Goal: Task Accomplishment & Management: Complete application form

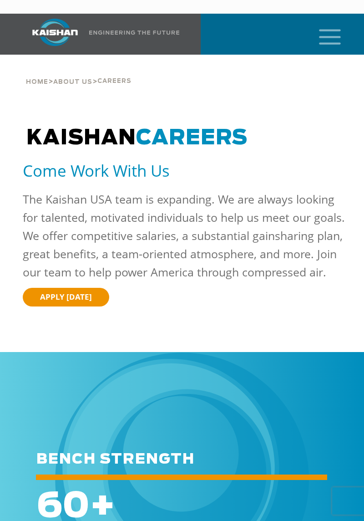
click at [329, 28] on icon "mobile menu" at bounding box center [330, 36] width 29 height 28
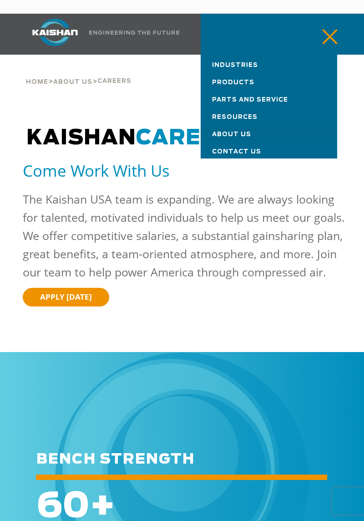
click at [77, 301] on span "APPLY [DATE]" at bounding box center [66, 296] width 52 height 10
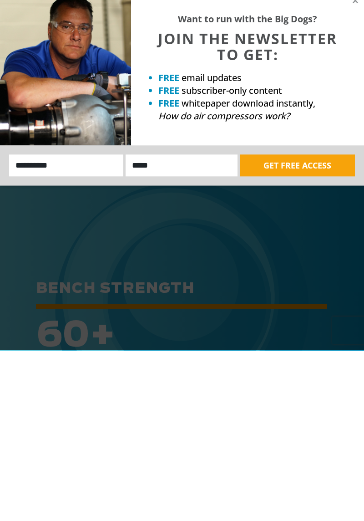
click at [248, 439] on div "Want to run with the Big Dogs? JOIN THE NEWSLETTER TO GET: FREE email updates F…" at bounding box center [182, 260] width 364 height 521
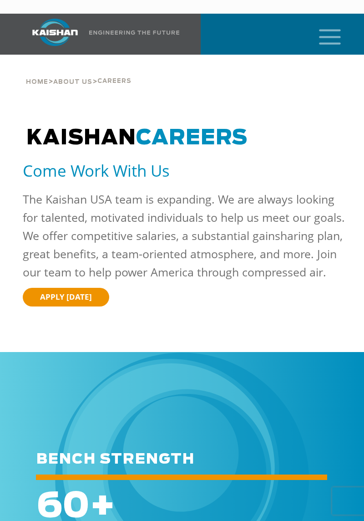
click at [67, 300] on span "APPLY [DATE]" at bounding box center [66, 296] width 52 height 10
click at [84, 302] on span "APPLY [DATE]" at bounding box center [66, 296] width 52 height 10
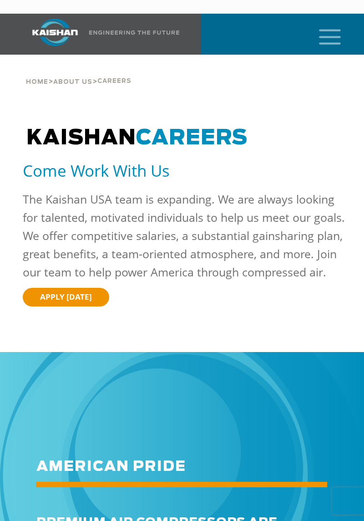
click at [82, 300] on span "APPLY [DATE]" at bounding box center [66, 296] width 52 height 10
